Goal: Task Accomplishment & Management: Manage account settings

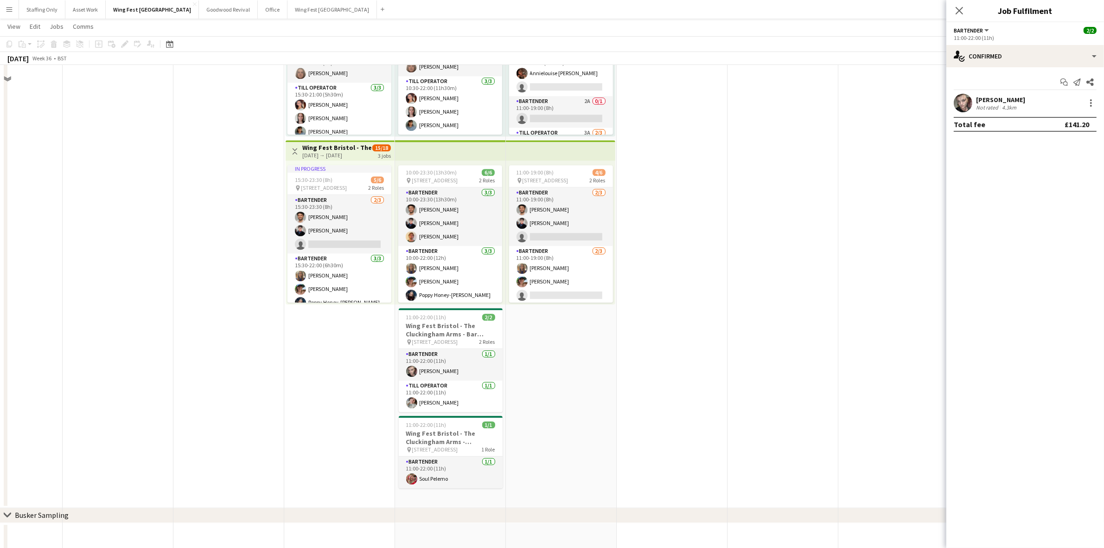
scroll to position [2948, 0]
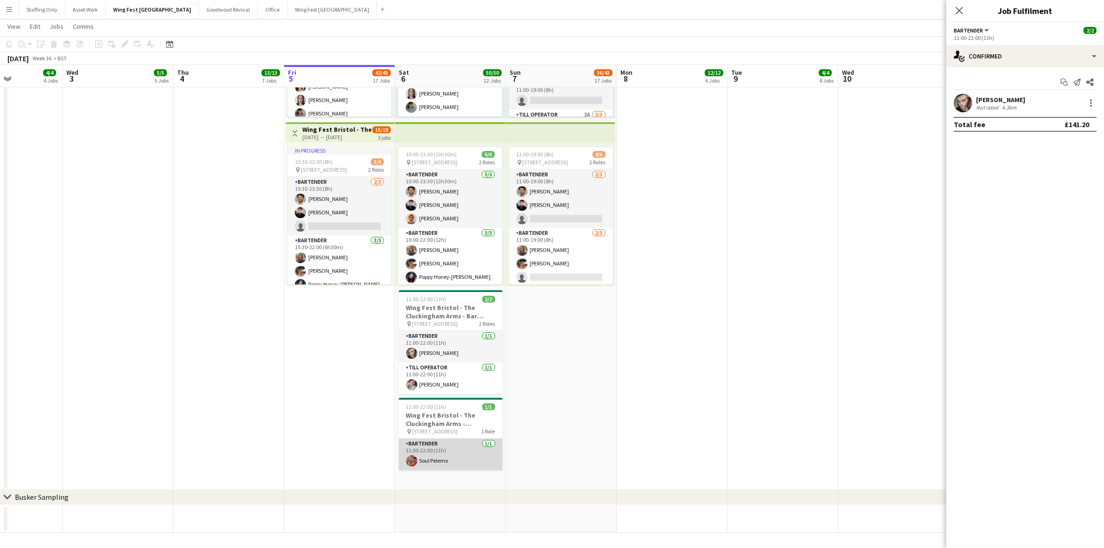
click at [446, 464] on app-card-role "Bartender [DATE] 11:00-22:00 (11h) Soul Pelemo" at bounding box center [451, 454] width 104 height 32
click at [542, 464] on app-date-cell "10:00-23:00 (13h) 2/2 pin The Pavillion 1, Bristol BS1 5JE, [GEOGRAPHIC_DATA] 2…" at bounding box center [561, 135] width 111 height 707
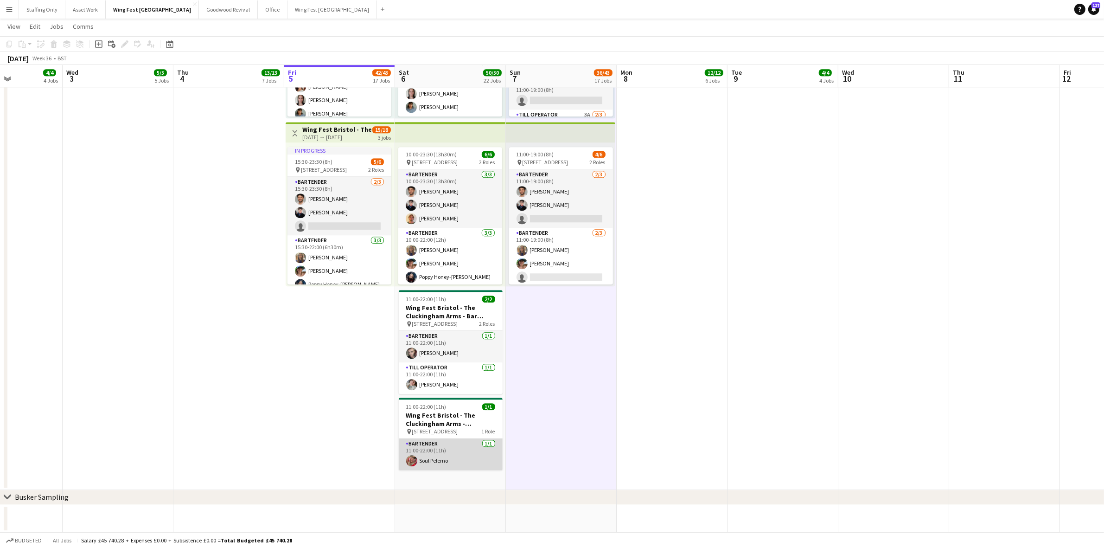
click at [439, 457] on app-card-role "Bartender [DATE] 11:00-22:00 (11h) Soul Pelemo" at bounding box center [451, 454] width 104 height 32
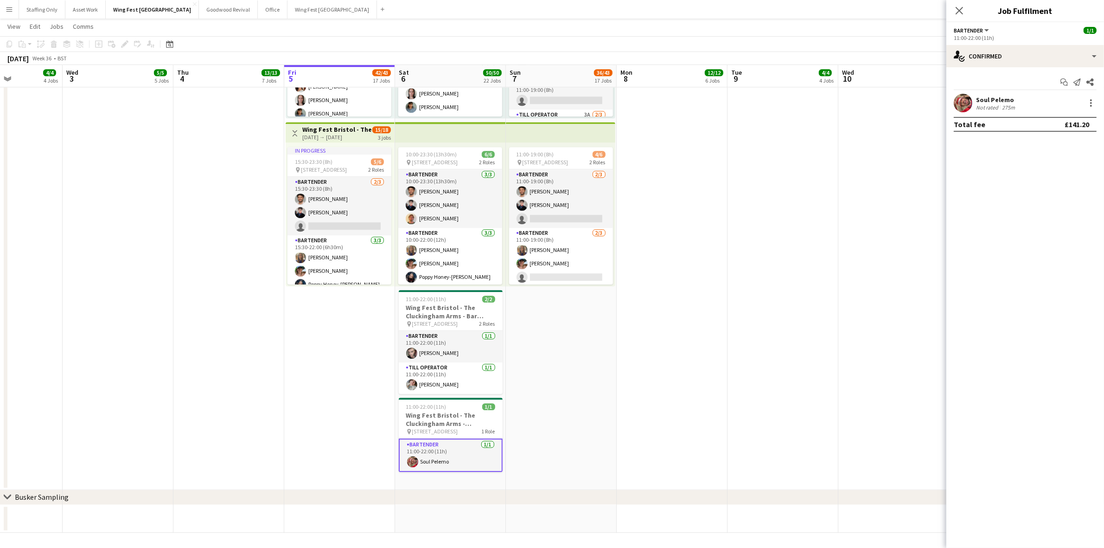
click at [959, 99] on app-user-avatar at bounding box center [963, 103] width 19 height 19
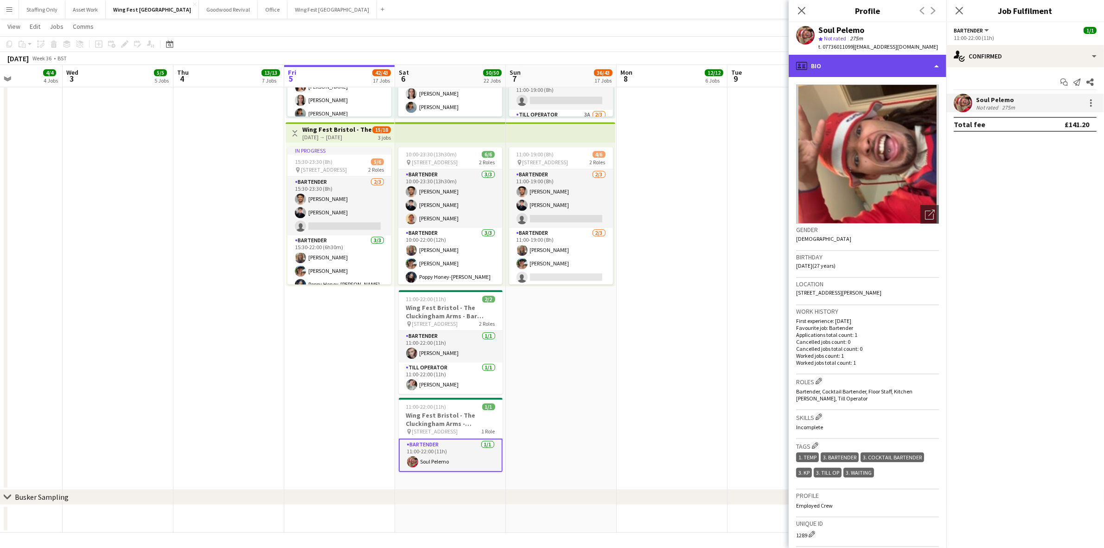
click at [880, 74] on div "profile Bio" at bounding box center [868, 66] width 158 height 22
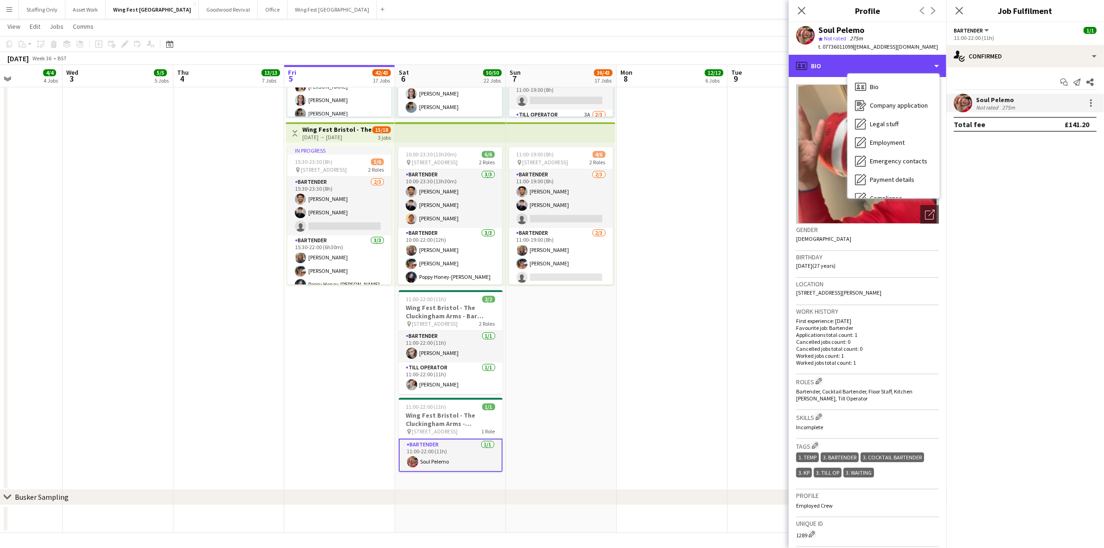
scroll to position [68, 0]
click at [898, 167] on div "Feedback Feedback" at bounding box center [894, 167] width 92 height 19
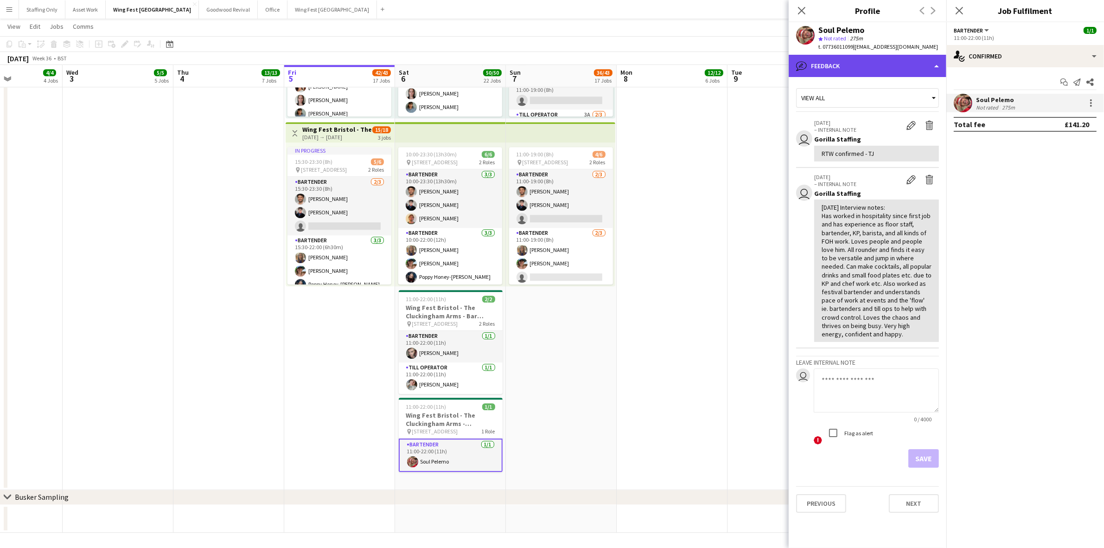
click at [857, 59] on div "bubble-pencil Feedback" at bounding box center [868, 66] width 158 height 22
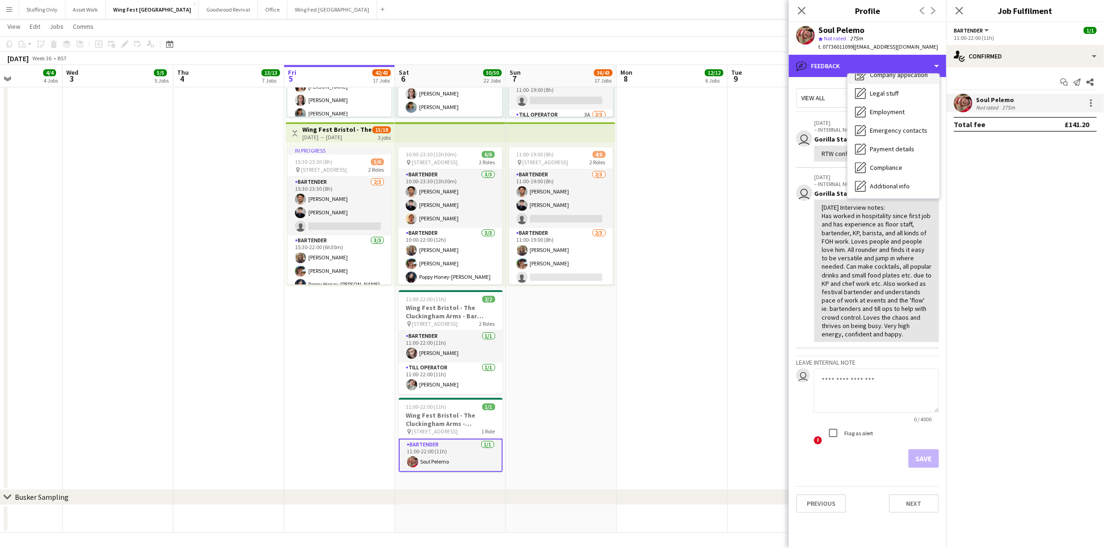
scroll to position [0, 0]
click at [898, 89] on div "Bio Bio" at bounding box center [894, 86] width 92 height 19
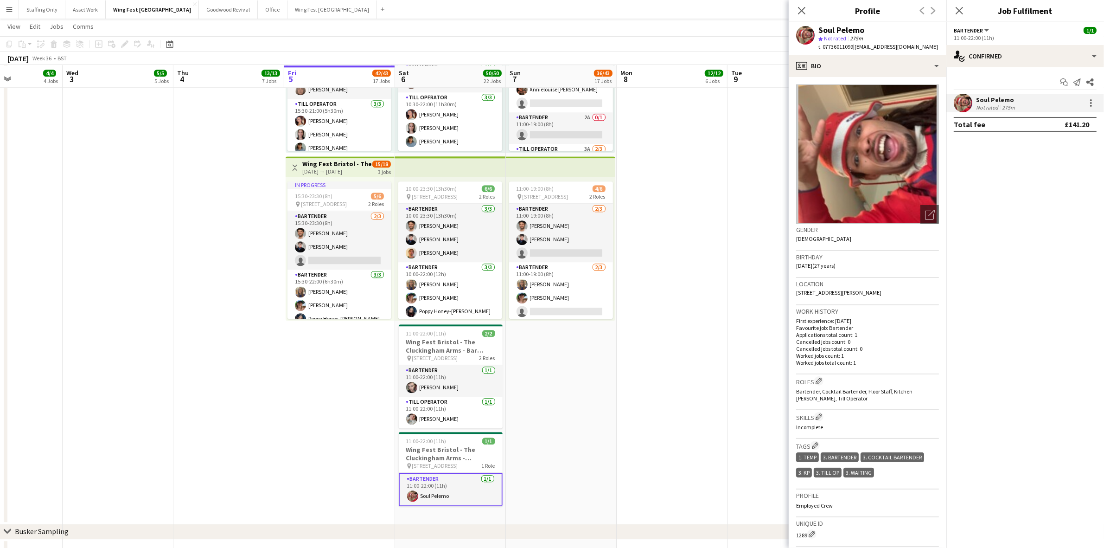
scroll to position [2948, 0]
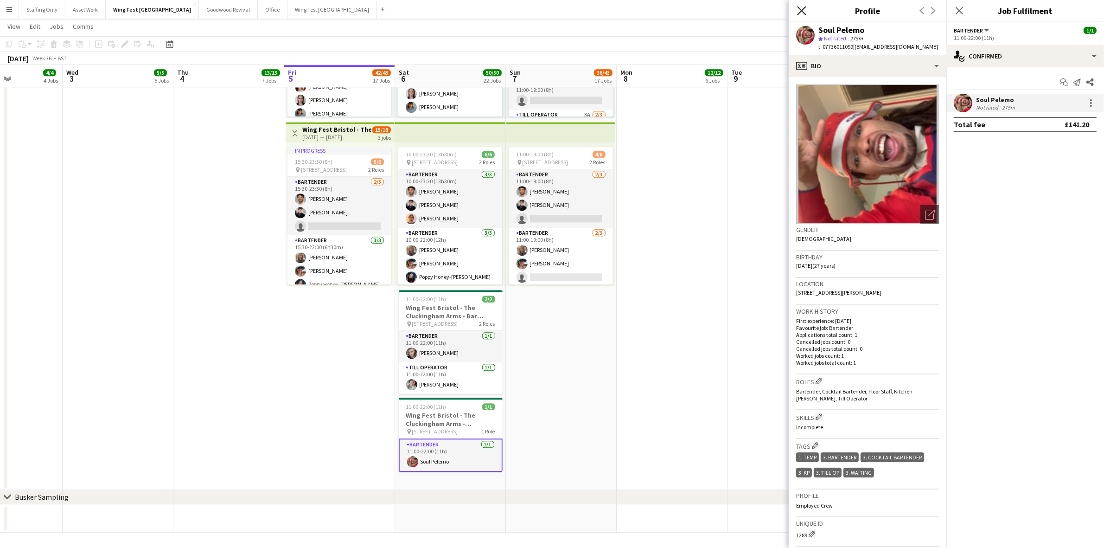
click at [805, 7] on icon "Close pop-in" at bounding box center [801, 10] width 9 height 9
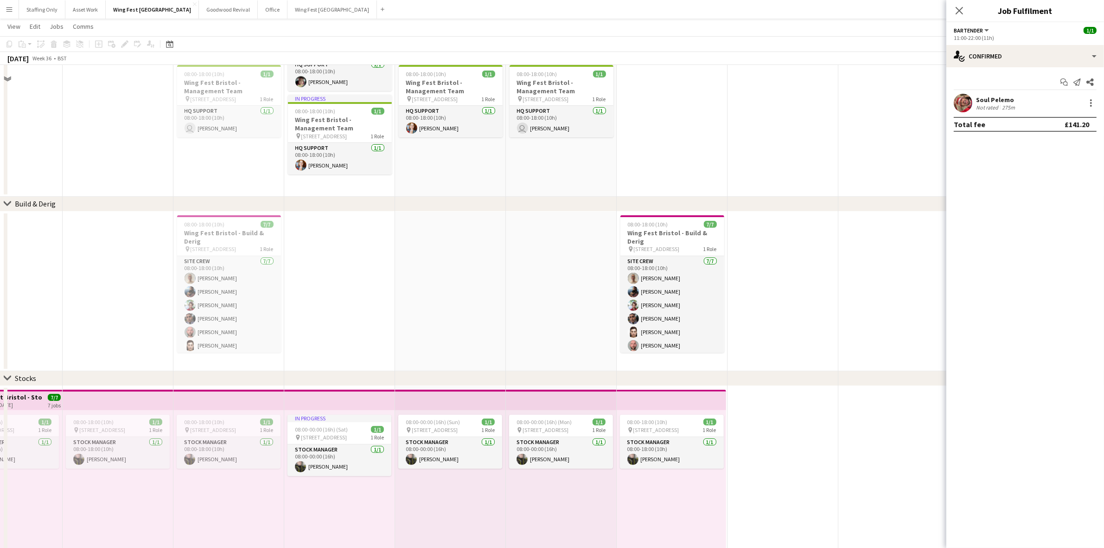
scroll to position [223, 0]
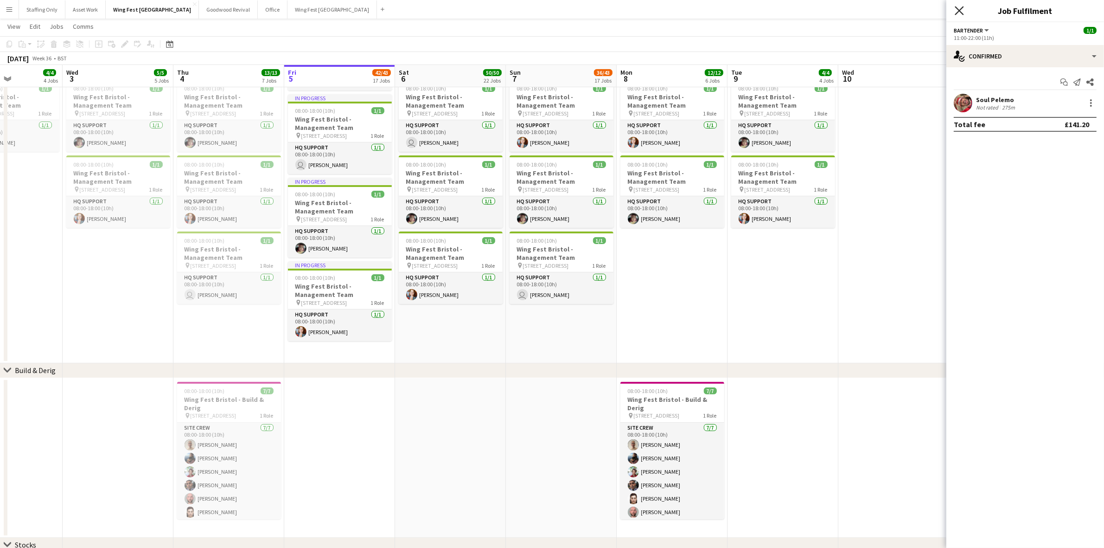
click at [960, 6] on icon "Close pop-in" at bounding box center [959, 10] width 9 height 9
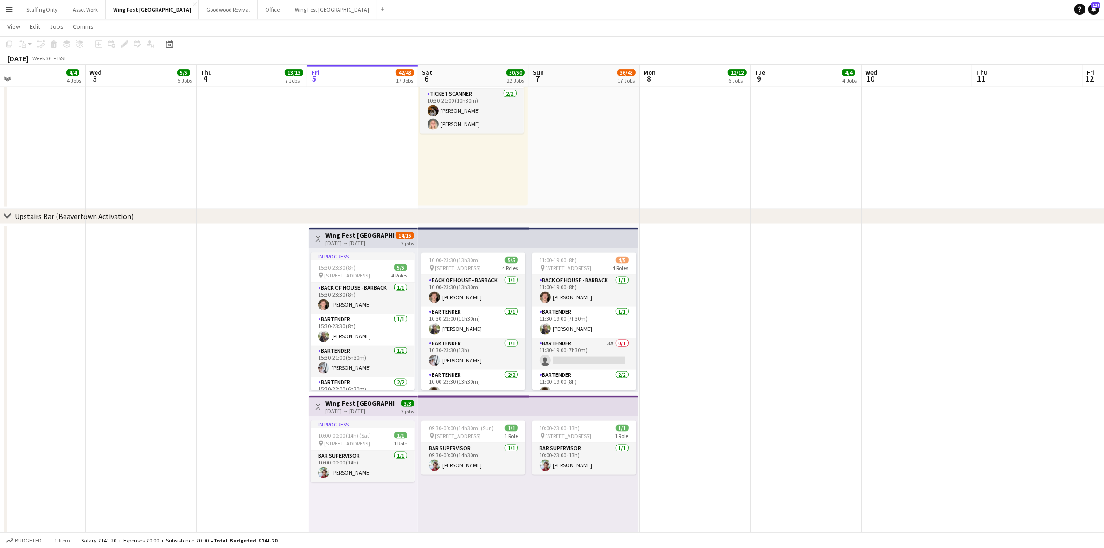
scroll to position [0, 238]
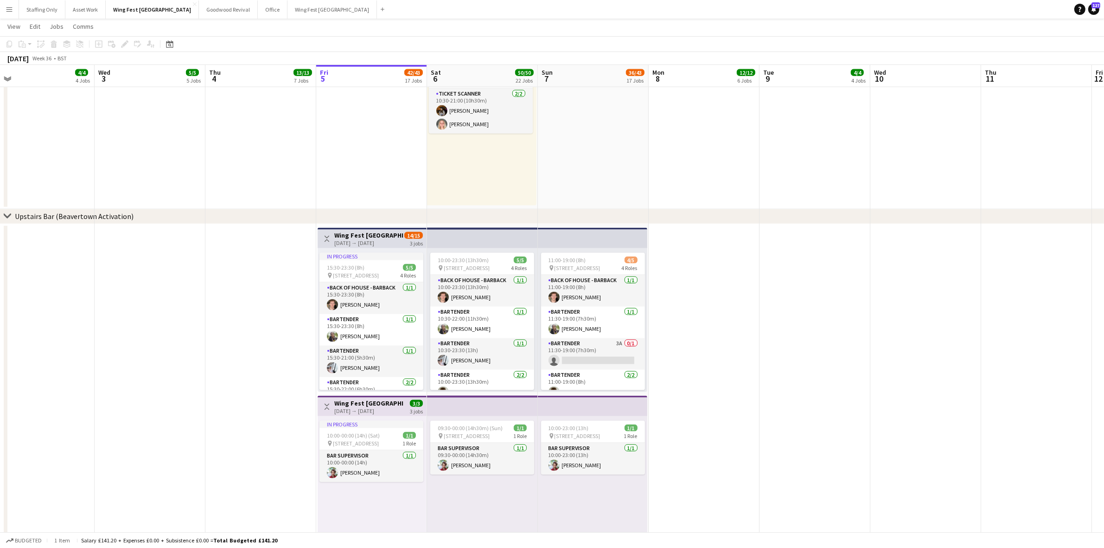
drag, startPoint x: 148, startPoint y: 275, endPoint x: 180, endPoint y: 276, distance: 32.1
click at [180, 276] on app-calendar-viewport "Sun 31 Mon 1 2/2 2 Jobs Tue 2 4/4 4 Jobs Wed 3 5/5 5 Jobs Thu 4 13/13 7 Jobs Fr…" at bounding box center [552, 144] width 1104 height 3445
click at [288, 10] on button "Wing Fest Manchester Close" at bounding box center [333, 9] width 90 height 18
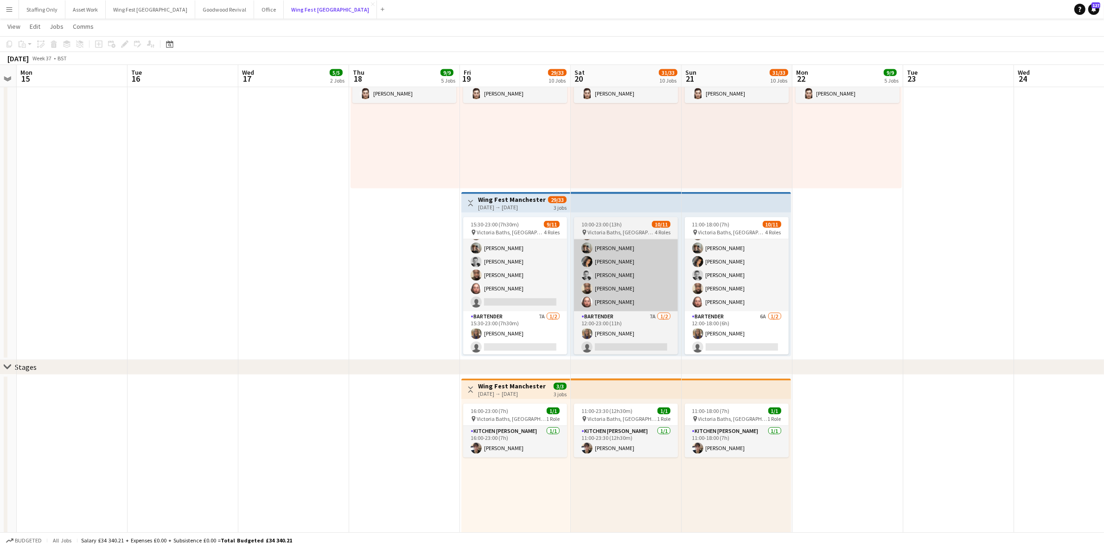
scroll to position [106, 0]
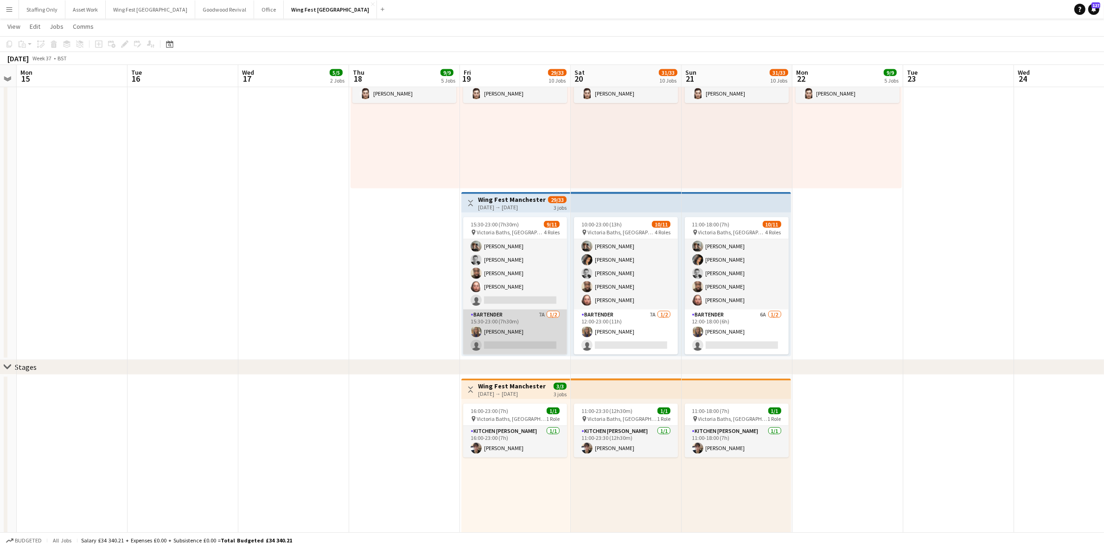
click at [534, 321] on app-card-role "Bartender 7A [DATE] 15:30-23:00 (7h30m) [PERSON_NAME] single-neutral-actions" at bounding box center [515, 331] width 104 height 45
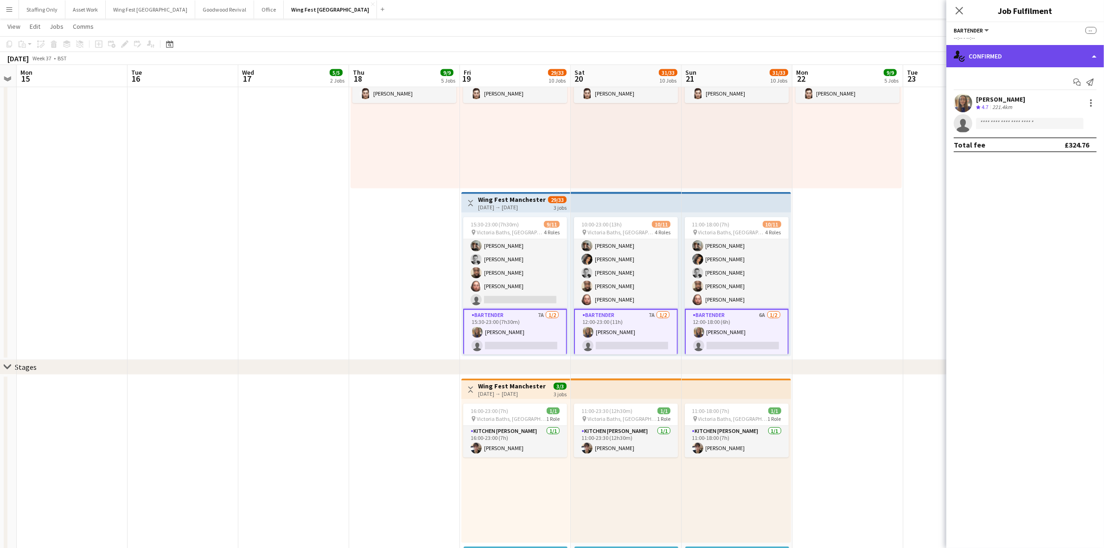
click at [988, 48] on div "single-neutral-actions-check-2 Confirmed" at bounding box center [1026, 56] width 158 height 22
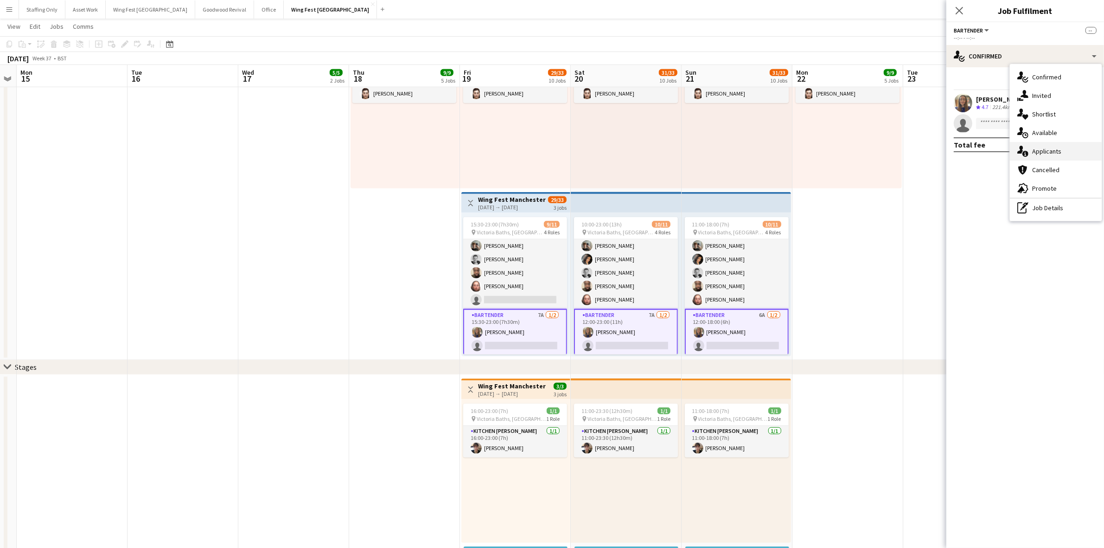
click at [1060, 149] on span "Applicants" at bounding box center [1047, 151] width 29 height 8
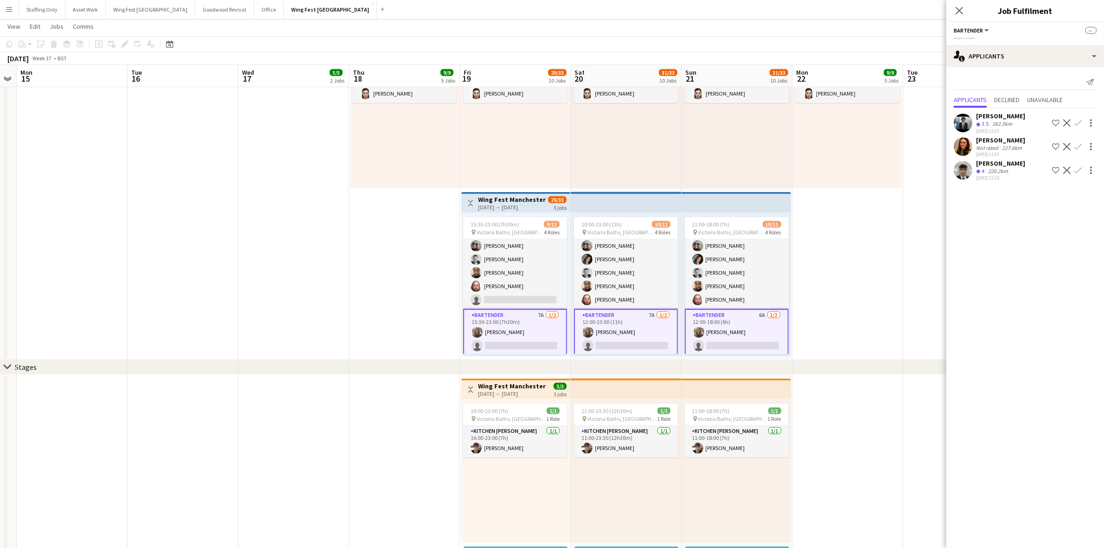
click at [963, 147] on app-user-avatar at bounding box center [963, 146] width 19 height 19
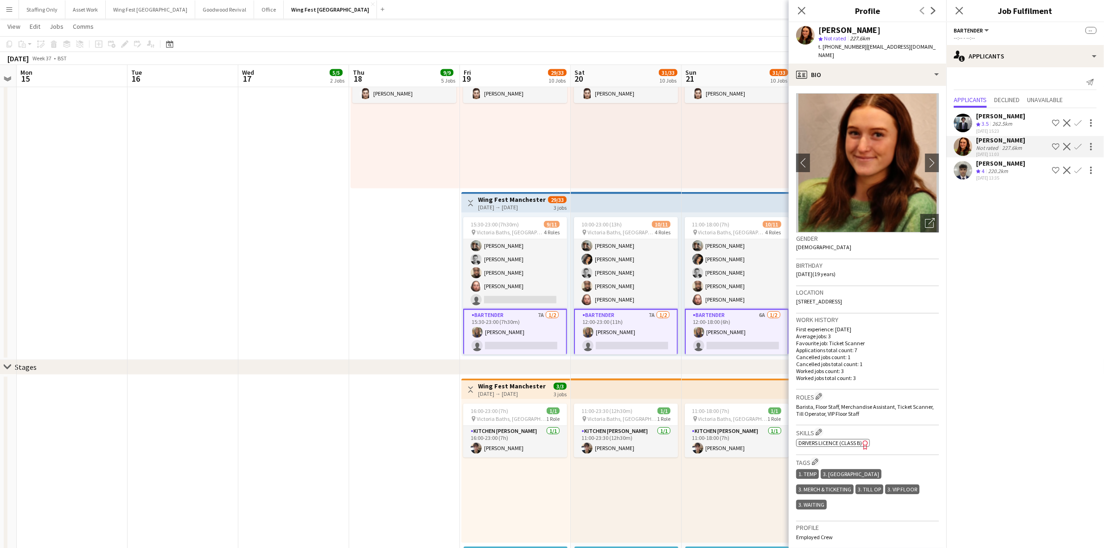
click at [1079, 167] on app-icon "Confirm" at bounding box center [1078, 170] width 7 height 7
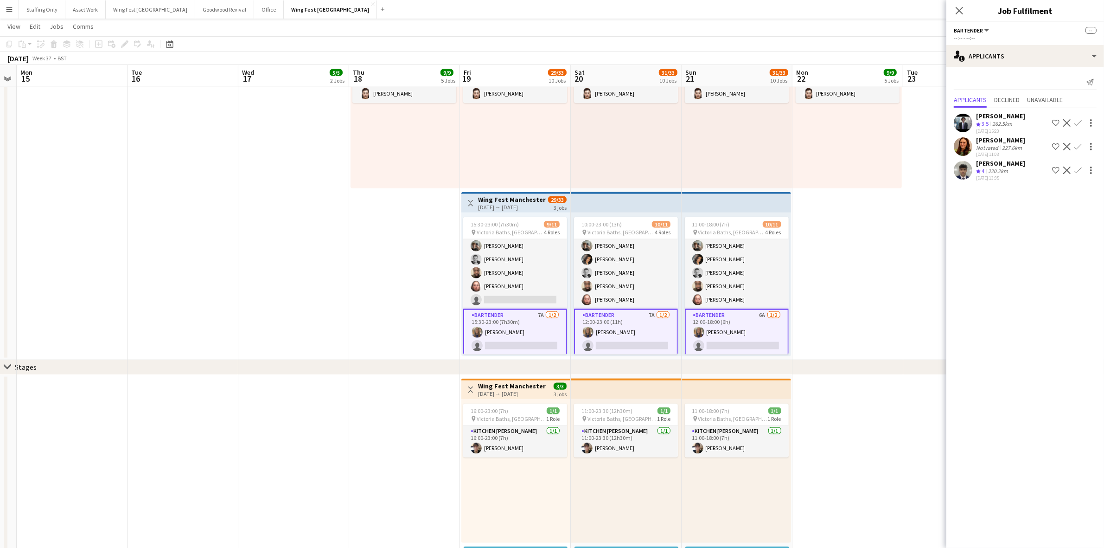
click at [1078, 170] on app-icon "Confirm" at bounding box center [1078, 170] width 7 height 7
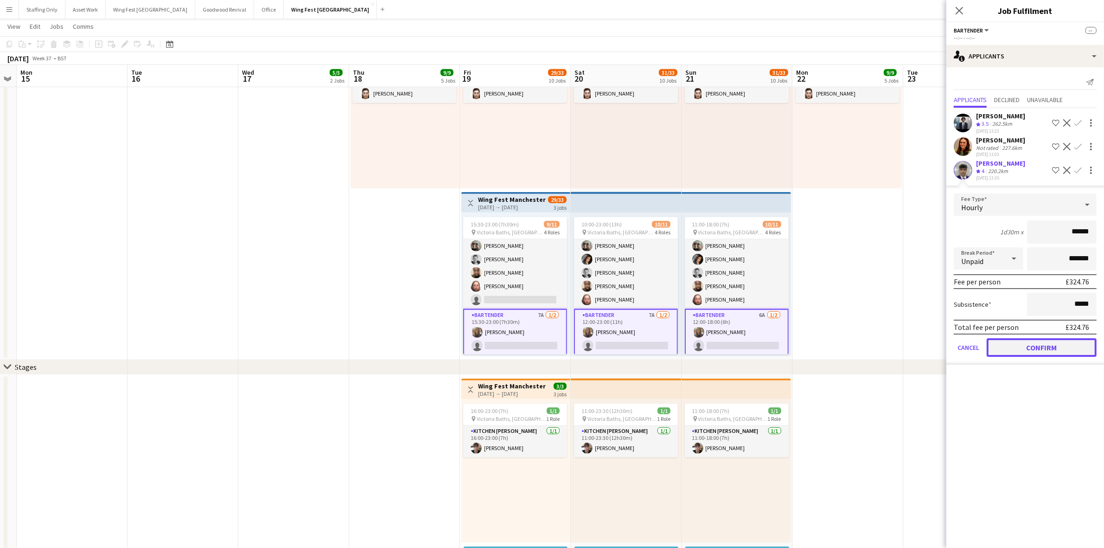
click at [1027, 346] on button "Confirm" at bounding box center [1042, 347] width 110 height 19
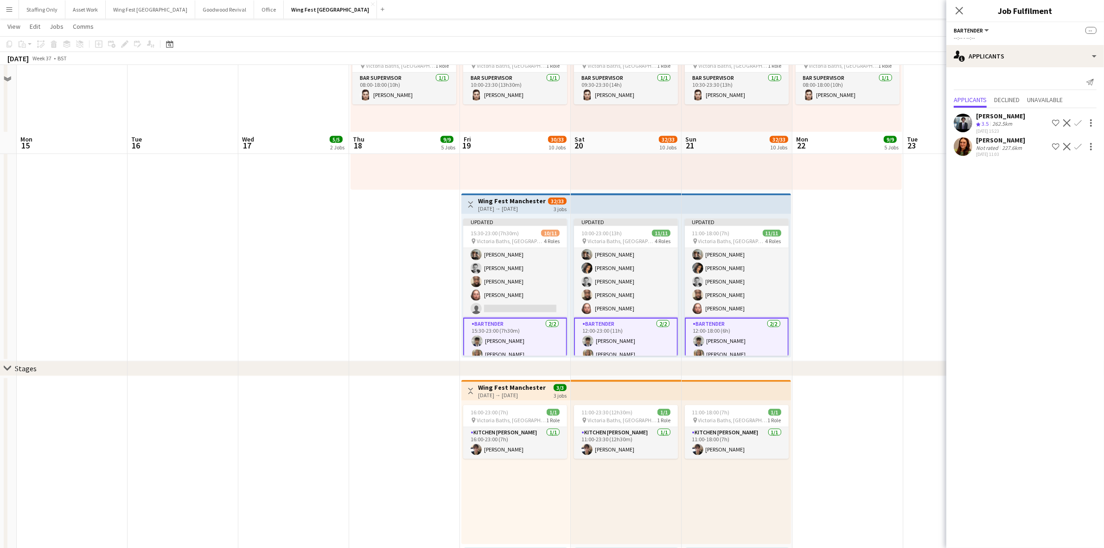
scroll to position [1265, 0]
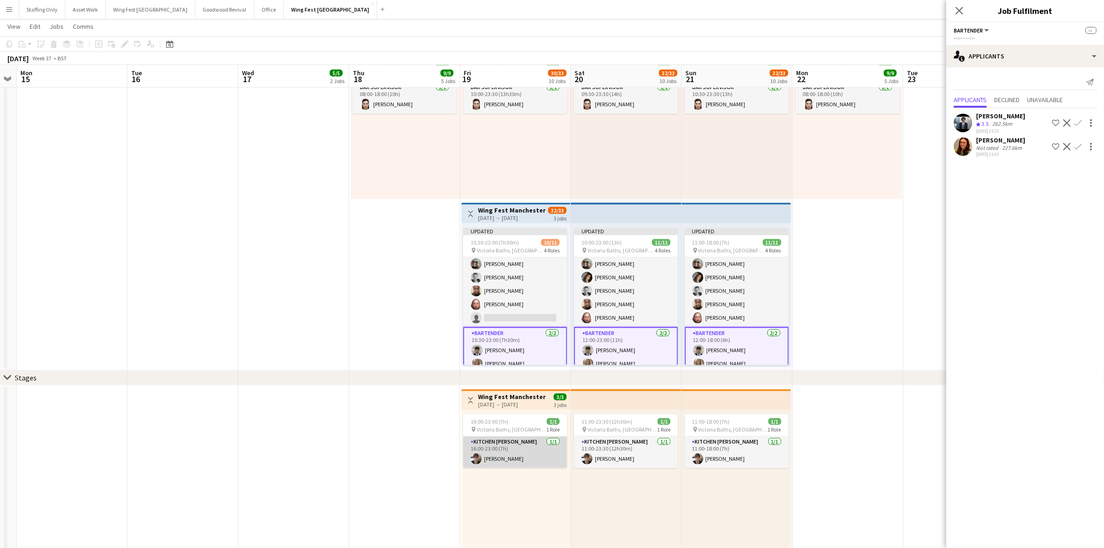
click at [485, 448] on app-card-role "Kitchen [PERSON_NAME] [DATE] 16:00-23:00 (7h) [PERSON_NAME]" at bounding box center [515, 452] width 104 height 32
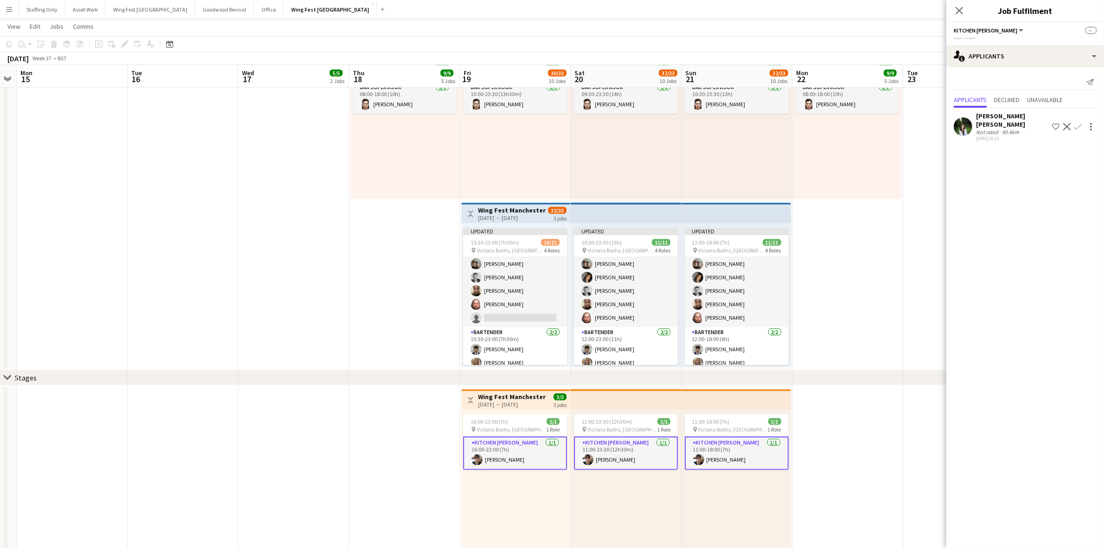
click at [861, 289] on app-date-cell "08:00-18:00 (10h) 1/1 pin Victoria Baths, [GEOGRAPHIC_DATA], [GEOGRAPHIC_DATA] …" at bounding box center [848, 201] width 111 height 340
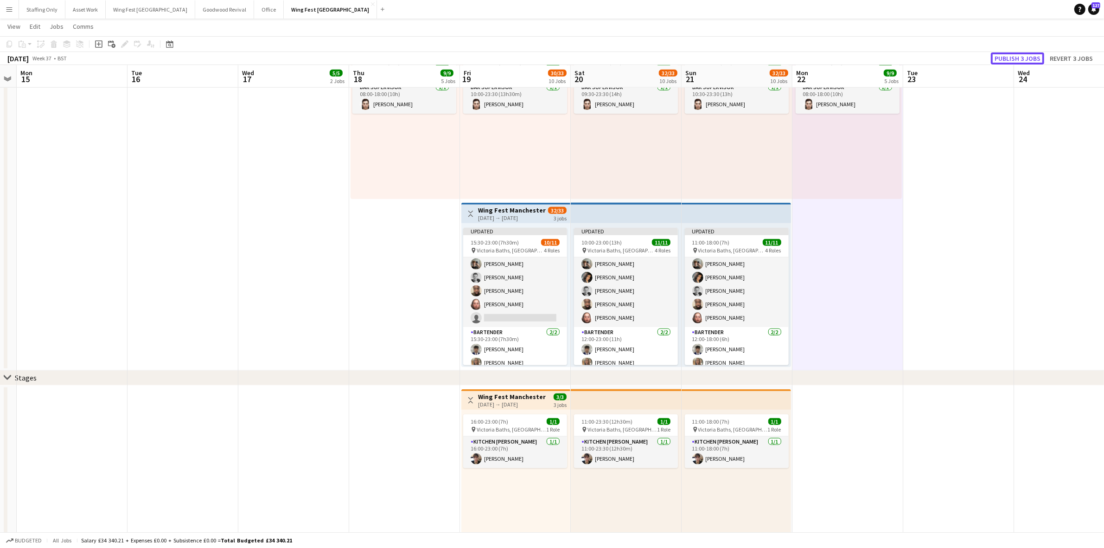
click at [1014, 58] on button "Publish 3 jobs" at bounding box center [1017, 58] width 53 height 12
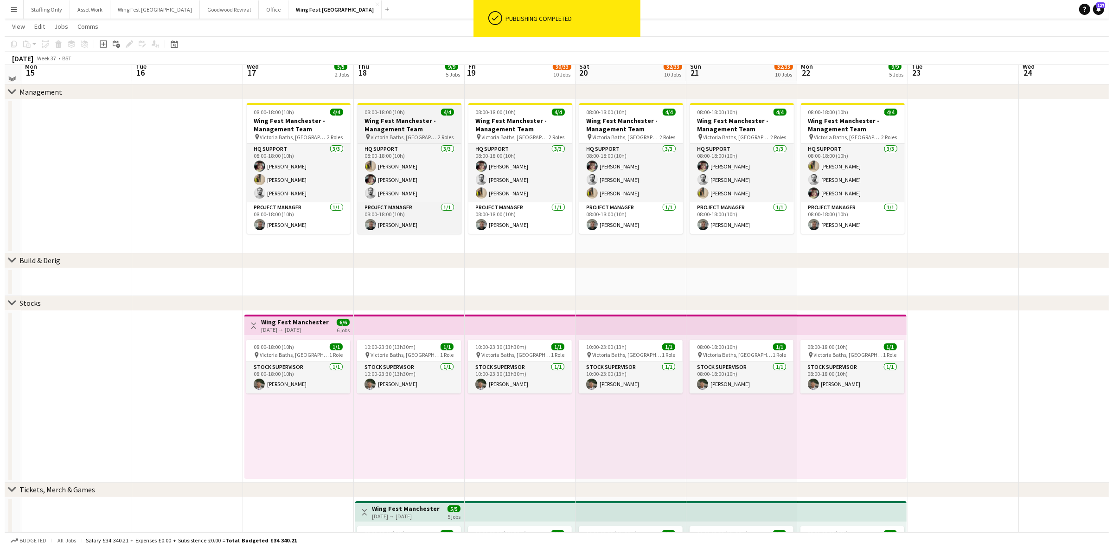
scroll to position [0, 0]
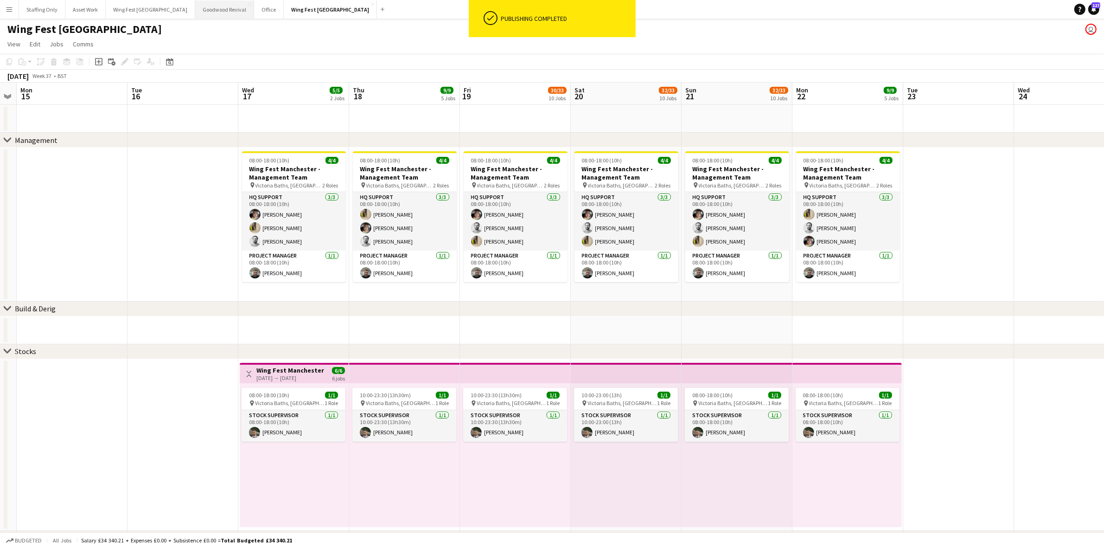
click at [199, 13] on button "Goodwood Revival Close" at bounding box center [224, 9] width 59 height 18
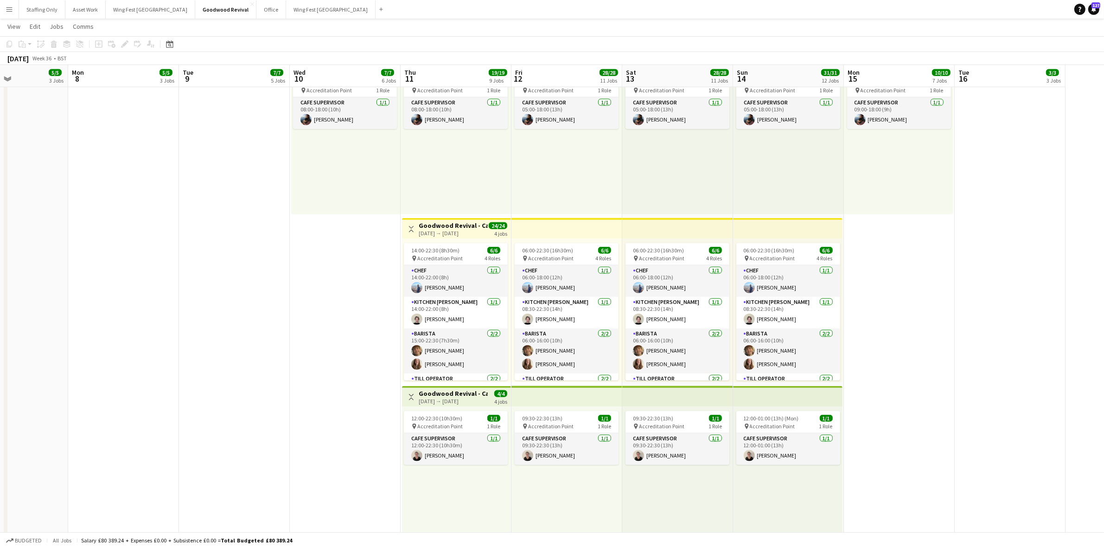
scroll to position [0, 263]
drag, startPoint x: 219, startPoint y: 154, endPoint x: 257, endPoint y: 151, distance: 38.1
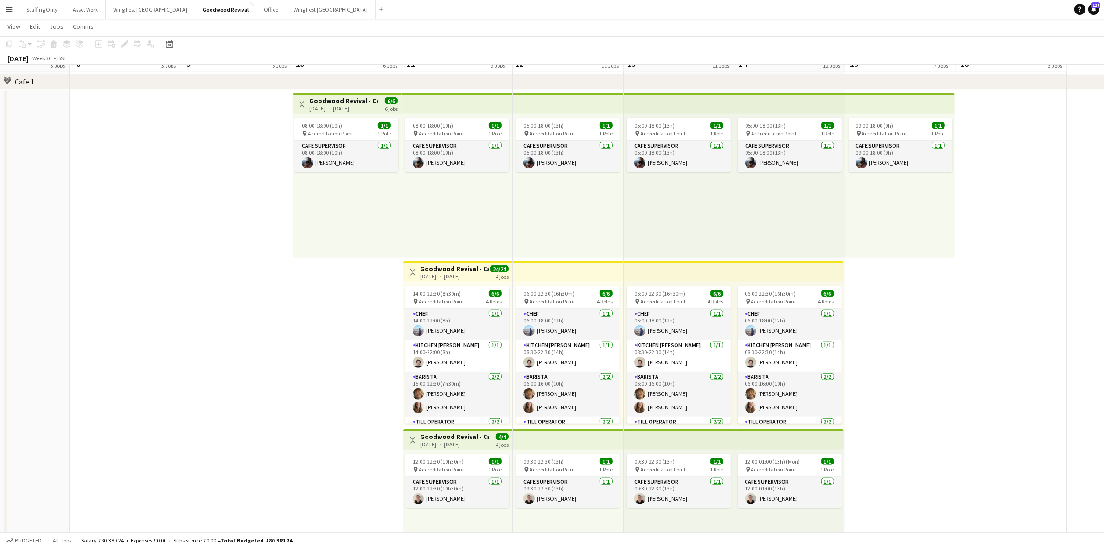
scroll to position [1201, 0]
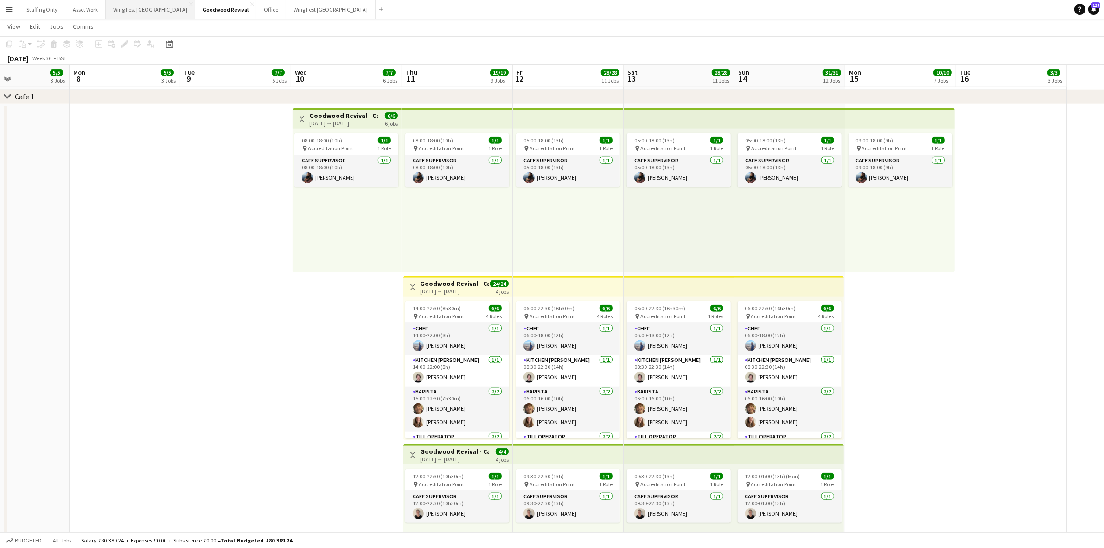
click at [122, 7] on button "Wing Fest Bristol Close" at bounding box center [151, 9] width 90 height 18
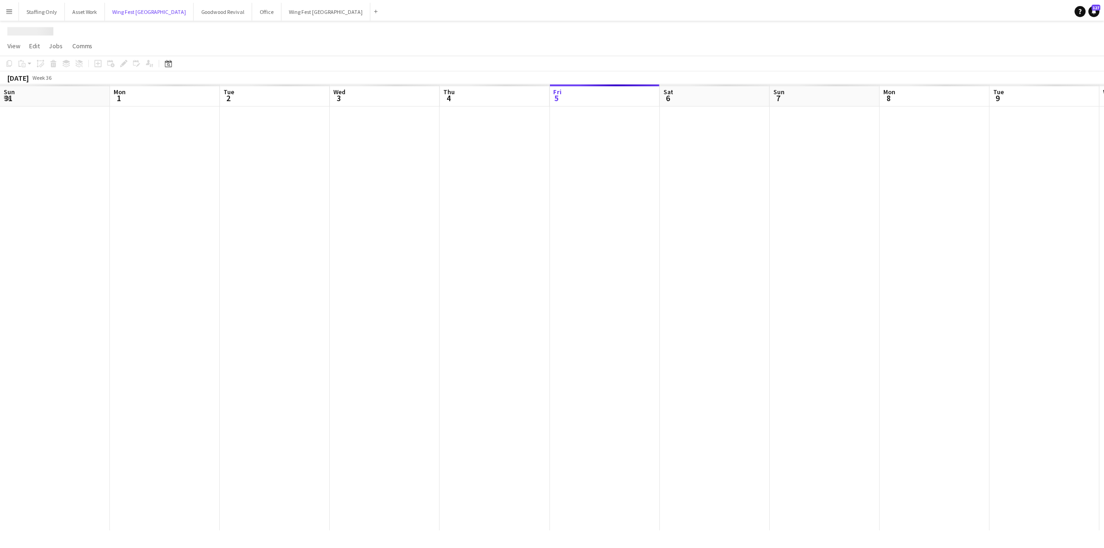
scroll to position [0, 238]
